Goal: Navigation & Orientation: Find specific page/section

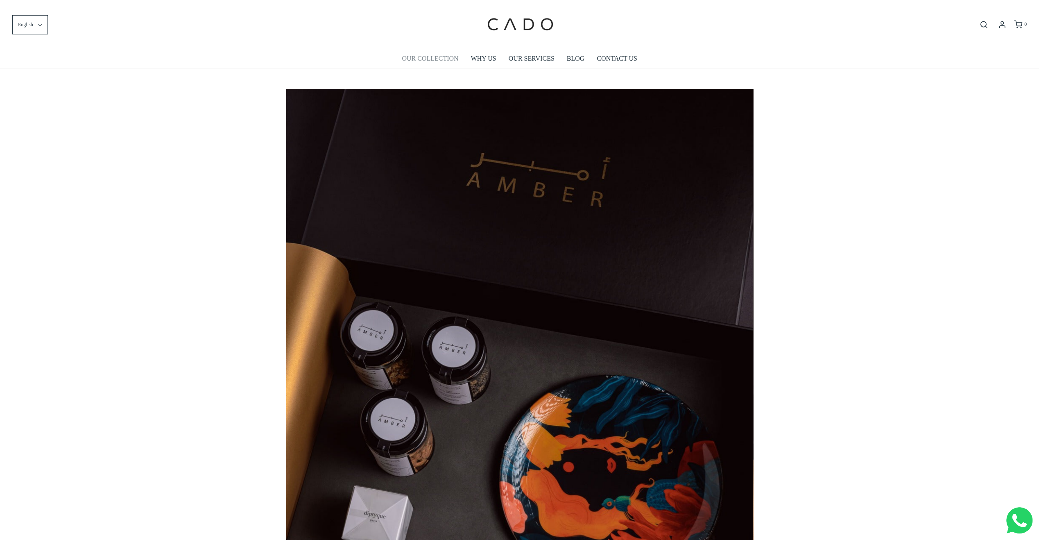
click at [430, 56] on link "OUR COLLECTION" at bounding box center [430, 58] width 57 height 19
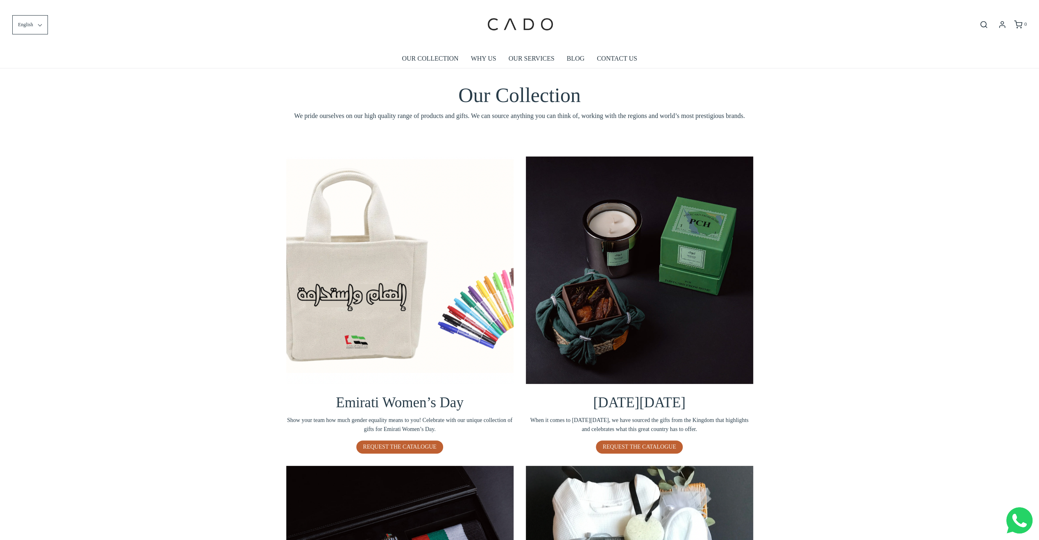
click at [842, 318] on div "Emirati Women’s Day Show your team how much gender equality means to you! Celeb…" at bounding box center [519, 455] width 1039 height 626
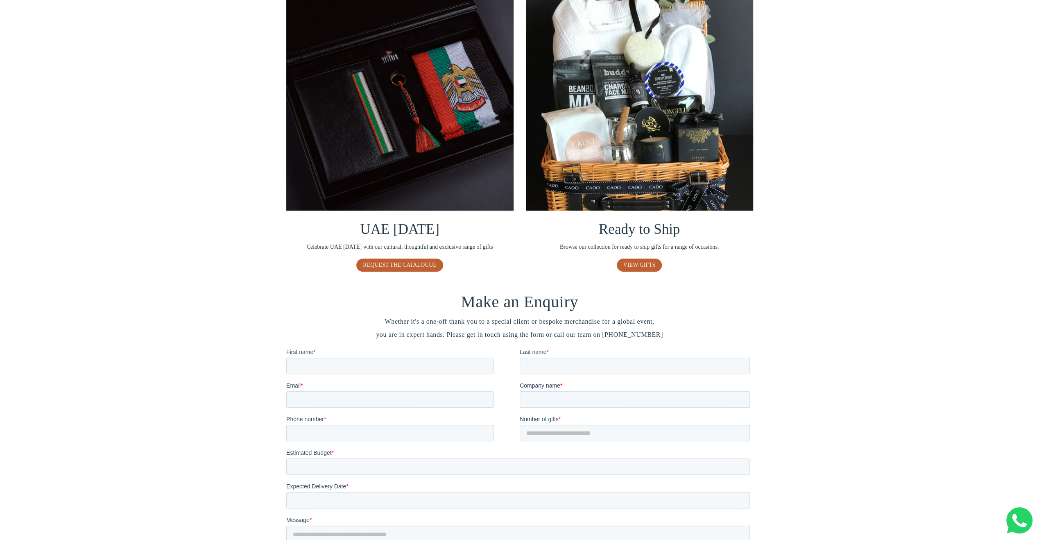
scroll to position [486, 0]
